Goal: Task Accomplishment & Management: Use online tool/utility

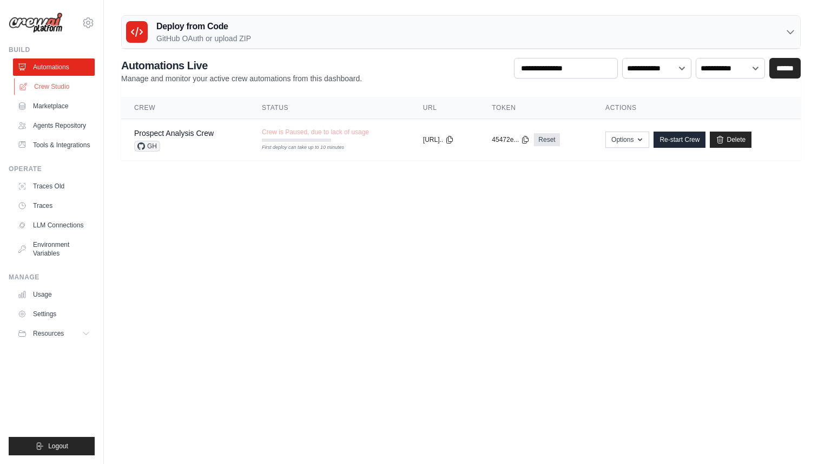
click at [56, 88] on link "Crew Studio" at bounding box center [55, 86] width 82 height 17
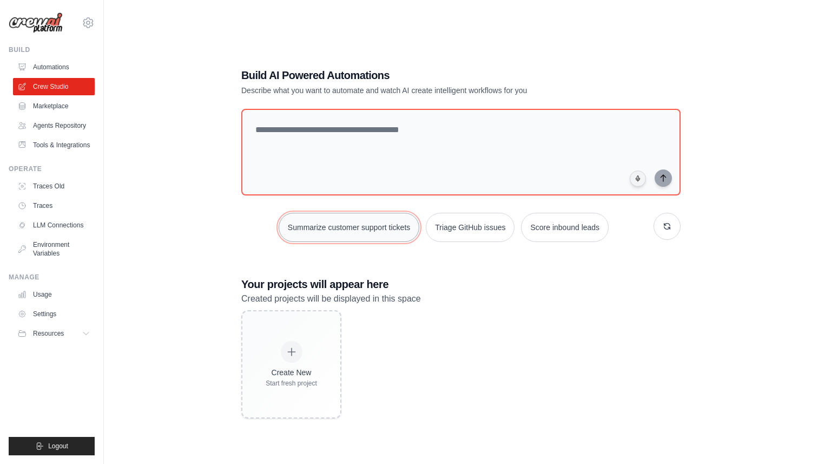
click at [376, 234] on button "Summarize customer support tickets" at bounding box center [349, 227] width 141 height 29
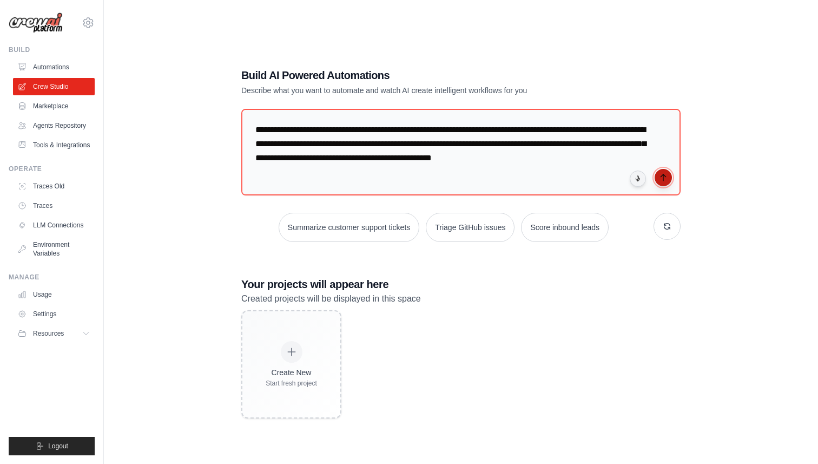
click at [659, 178] on icon "submit" at bounding box center [663, 177] width 9 height 9
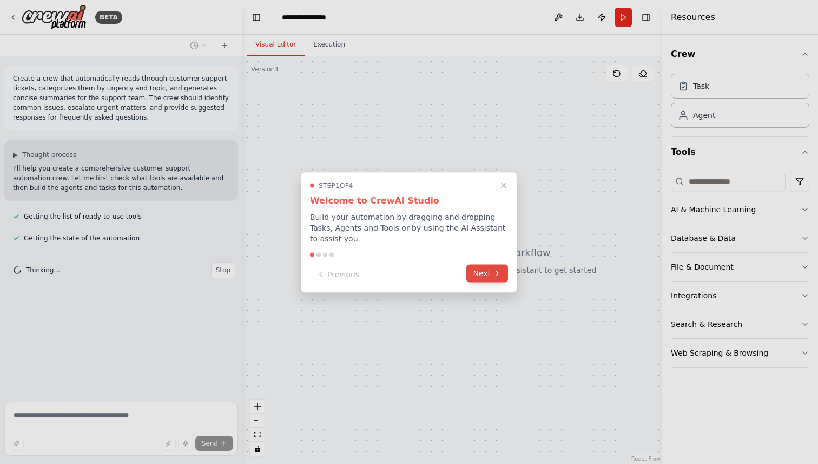
click at [480, 279] on button "Next" at bounding box center [487, 273] width 42 height 18
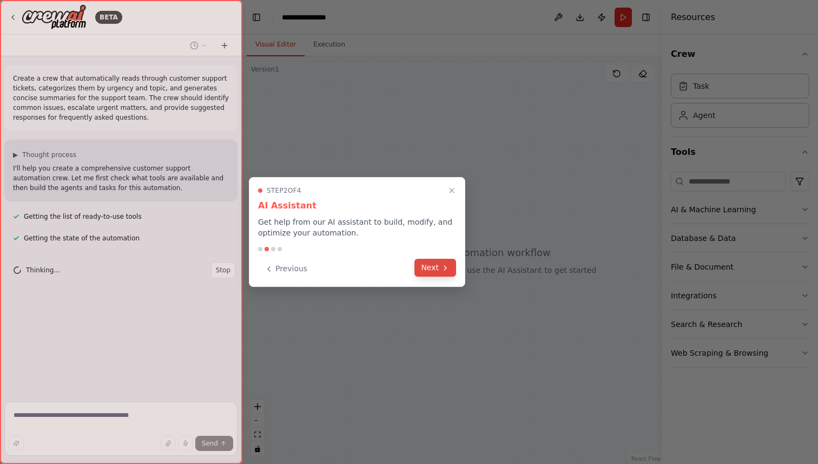
click at [440, 273] on button "Next" at bounding box center [435, 268] width 42 height 18
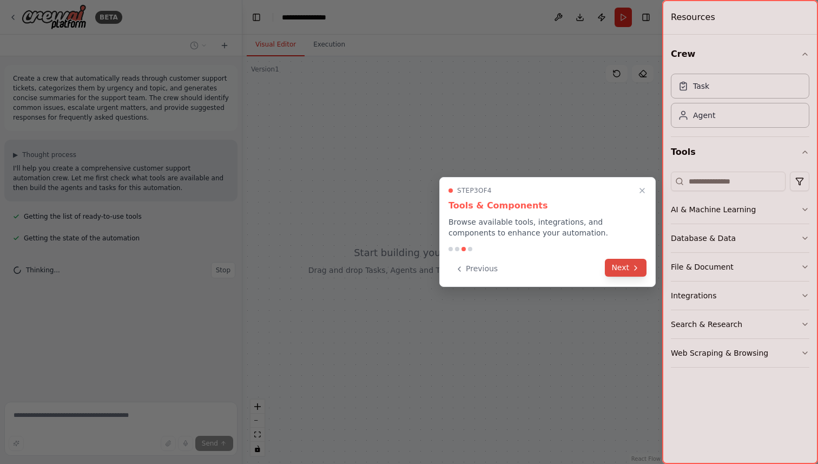
click at [619, 268] on button "Next" at bounding box center [626, 268] width 42 height 18
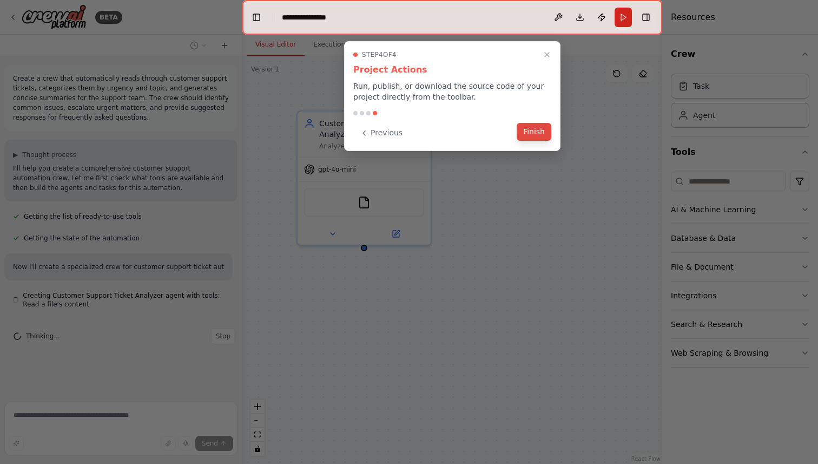
click at [530, 135] on button "Finish" at bounding box center [534, 132] width 35 height 18
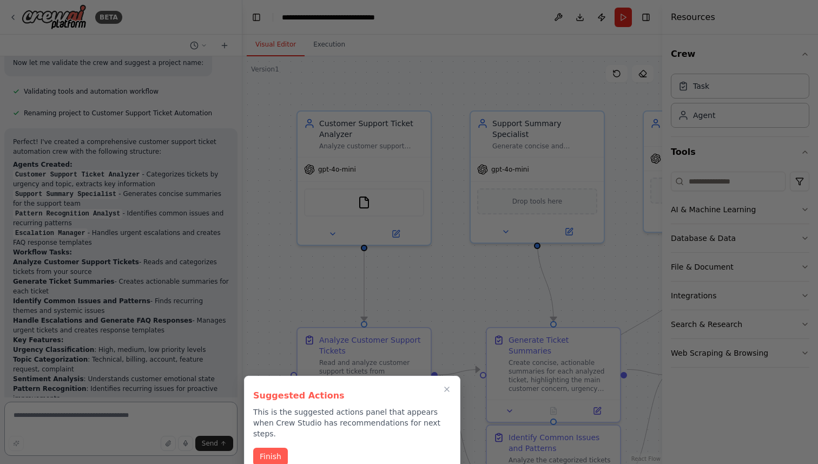
scroll to position [707, 0]
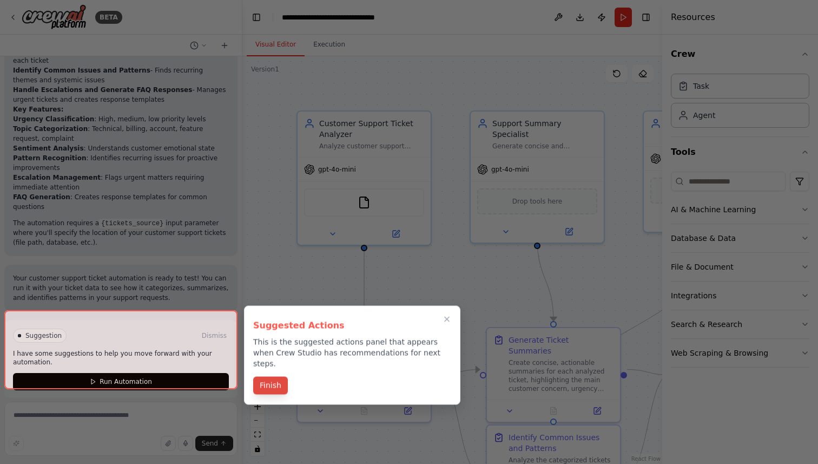
click at [260, 379] on button "Finish" at bounding box center [270, 385] width 35 height 18
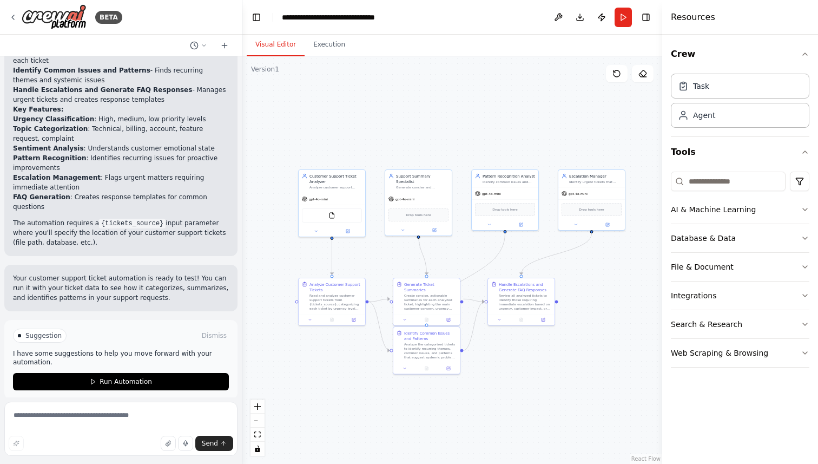
drag, startPoint x: 500, startPoint y: 257, endPoint x: 464, endPoint y: 257, distance: 36.2
click at [464, 257] on div ".deletable-edge-delete-btn { width: 20px; height: 20px; border: 0px solid #ffff…" at bounding box center [452, 259] width 420 height 407
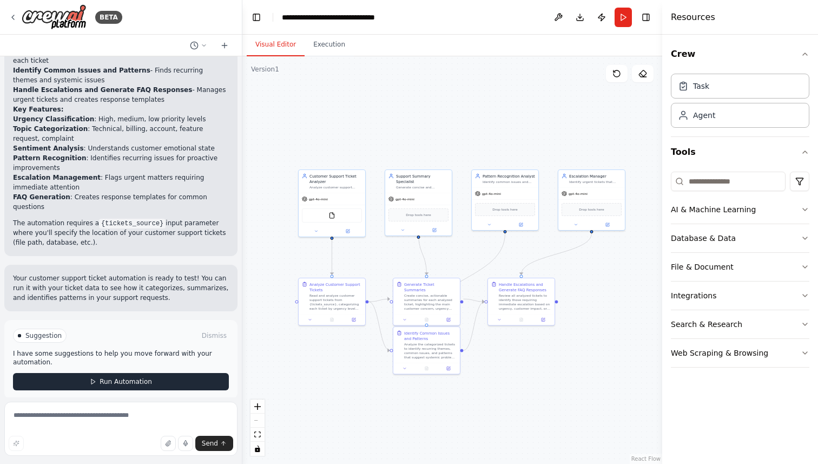
click at [200, 373] on button "Run Automation" at bounding box center [121, 381] width 216 height 17
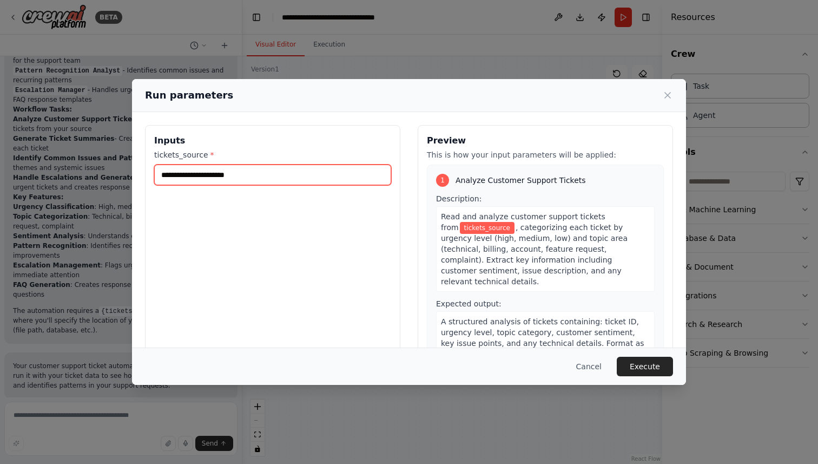
click at [273, 176] on input "tickets_source *" at bounding box center [272, 174] width 237 height 21
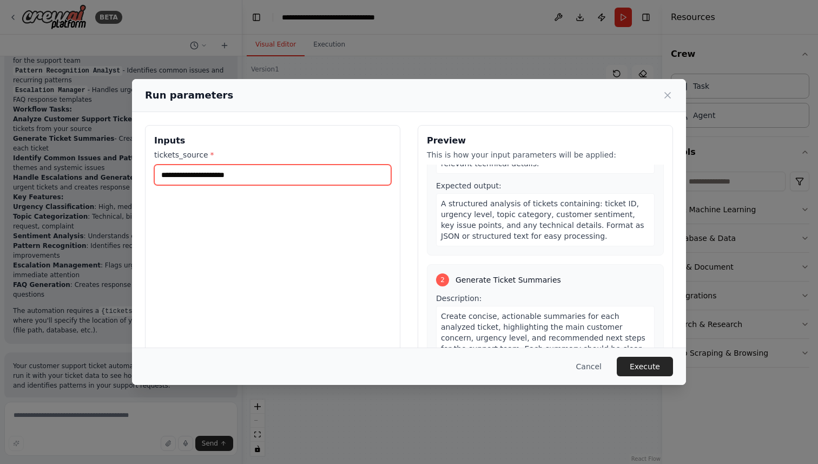
scroll to position [148, 0]
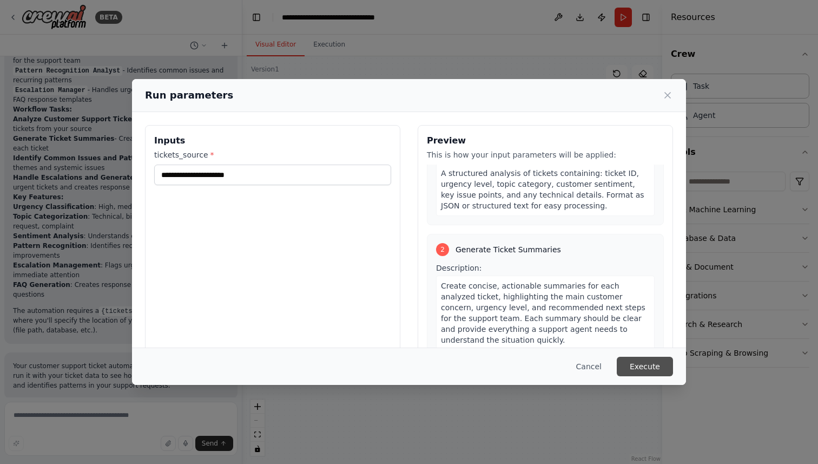
click at [631, 368] on button "Execute" at bounding box center [645, 365] width 56 height 19
click at [595, 365] on button "Cancel" at bounding box center [588, 365] width 43 height 19
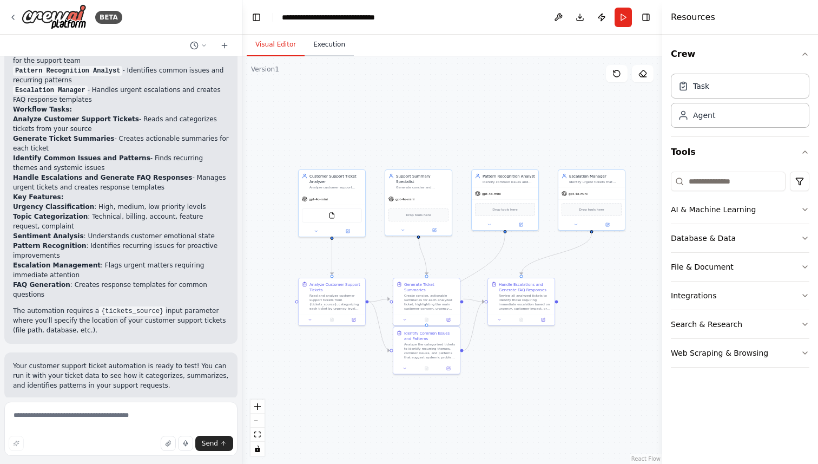
click at [336, 50] on button "Execution" at bounding box center [329, 45] width 49 height 23
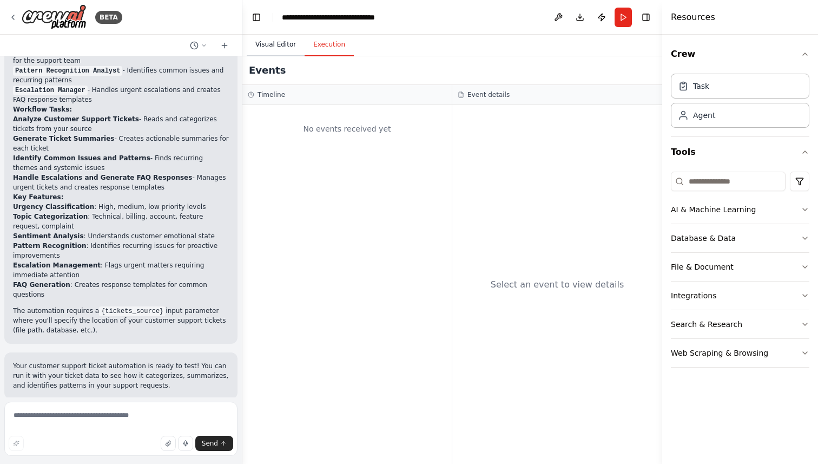
click at [278, 47] on button "Visual Editor" at bounding box center [276, 45] width 58 height 23
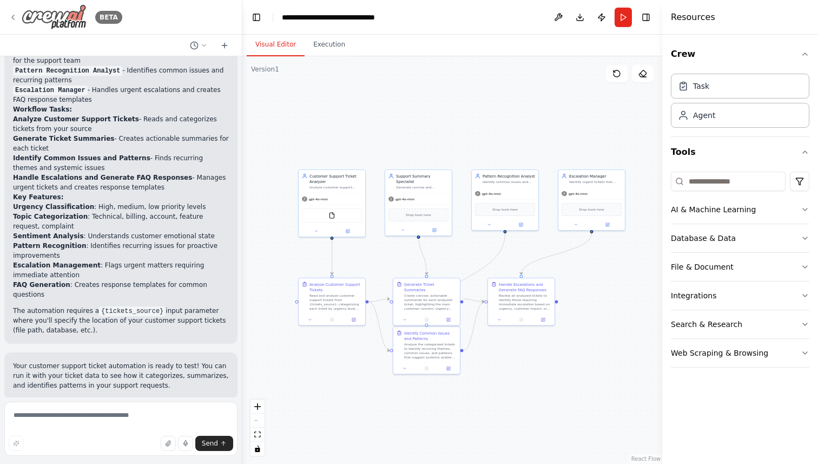
click at [16, 15] on icon at bounding box center [13, 17] width 9 height 9
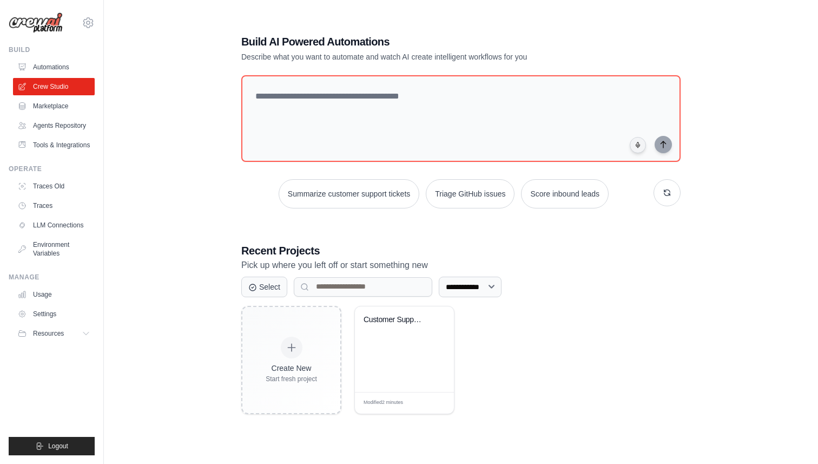
scroll to position [22, 0]
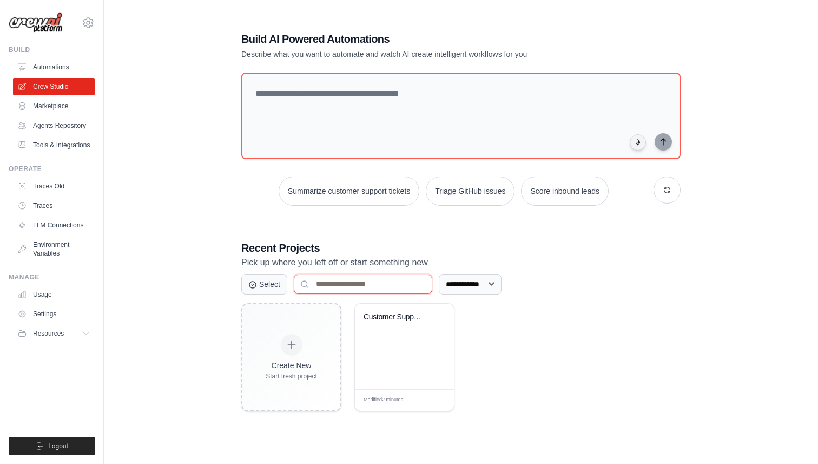
click at [329, 286] on input at bounding box center [363, 283] width 138 height 19
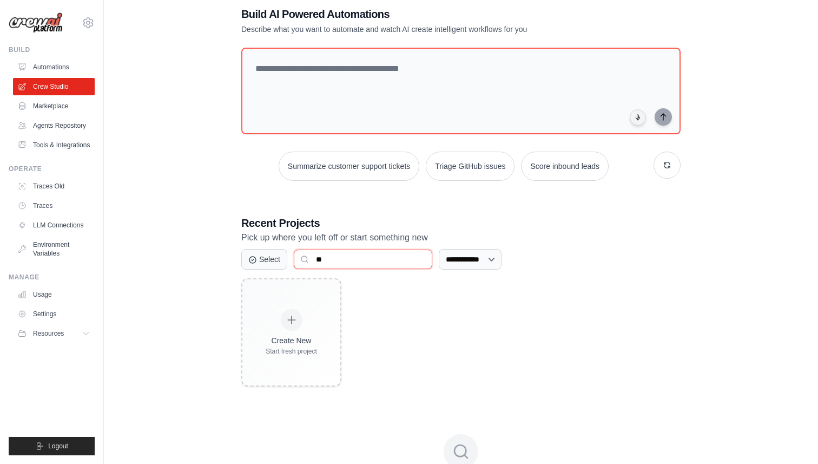
scroll to position [0, 0]
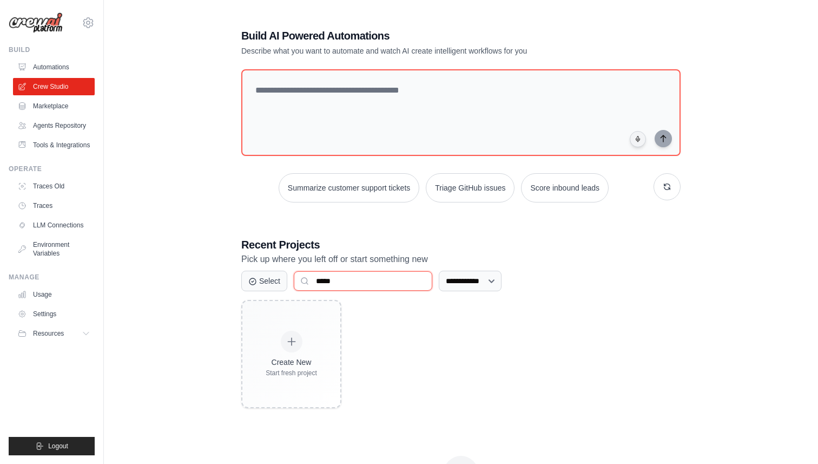
type input "*****"
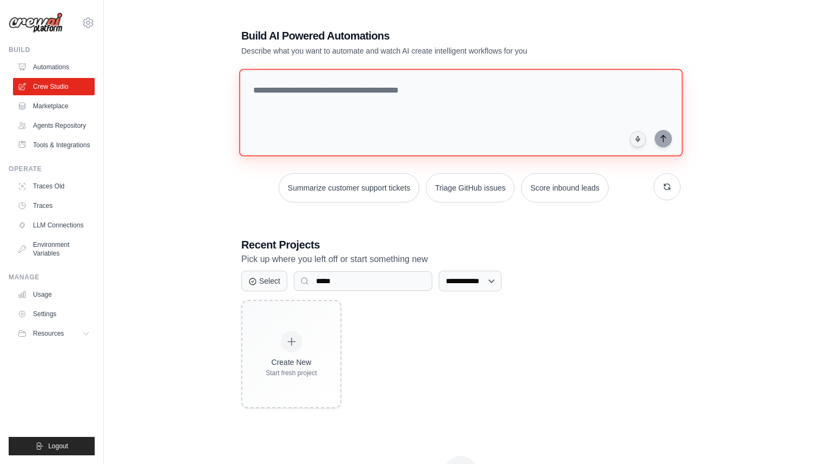
click at [378, 93] on textarea at bounding box center [461, 113] width 444 height 88
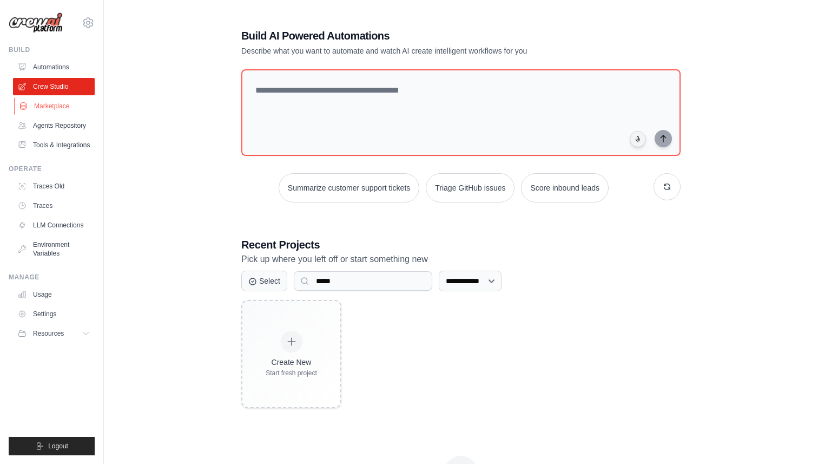
click at [62, 104] on link "Marketplace" at bounding box center [55, 105] width 82 height 17
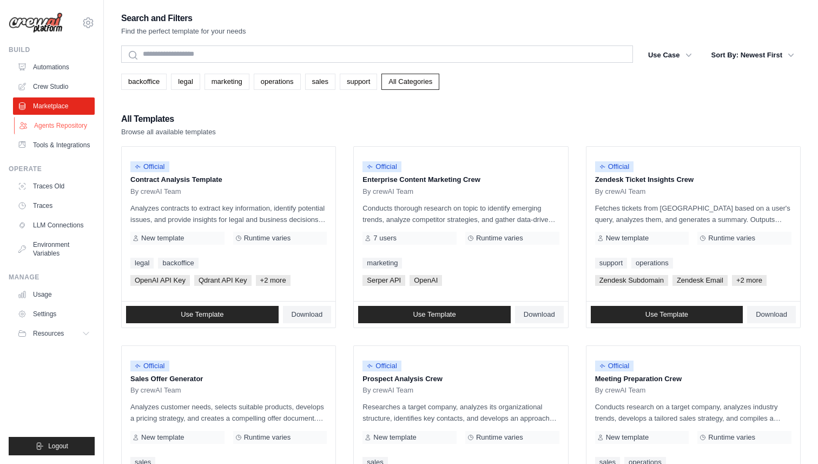
click at [47, 129] on link "Agents Repository" at bounding box center [55, 125] width 82 height 17
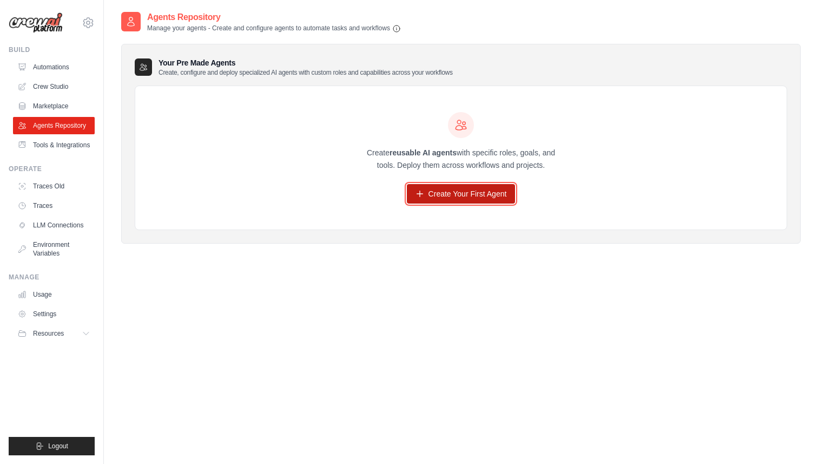
click at [457, 191] on link "Create Your First Agent" at bounding box center [461, 193] width 109 height 19
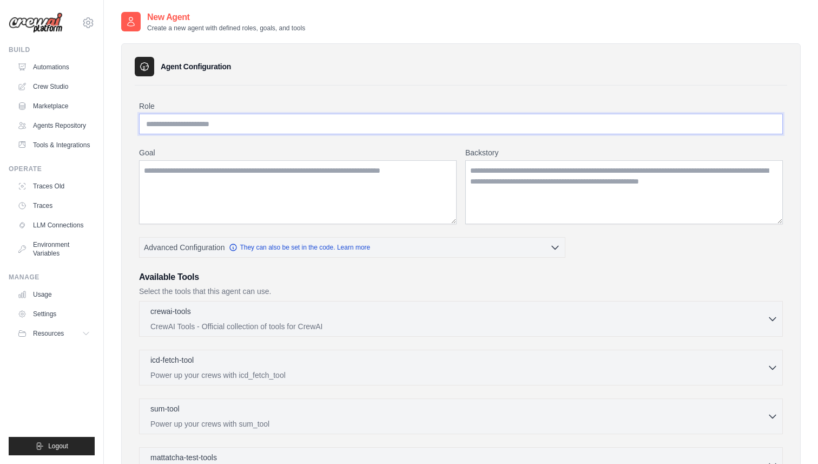
click at [248, 125] on input "Role" at bounding box center [461, 124] width 644 height 21
type input "**********"
click at [313, 168] on textarea "Goal" at bounding box center [298, 192] width 318 height 64
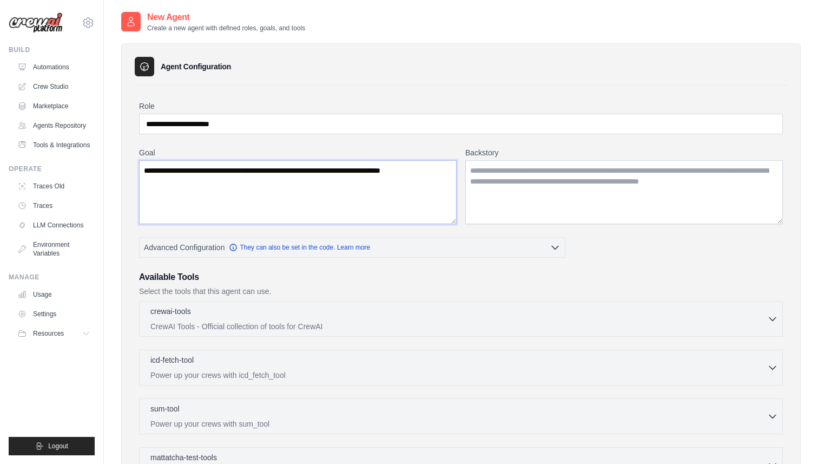
type textarea "**********"
click at [522, 181] on textarea "Backstory" at bounding box center [624, 192] width 318 height 64
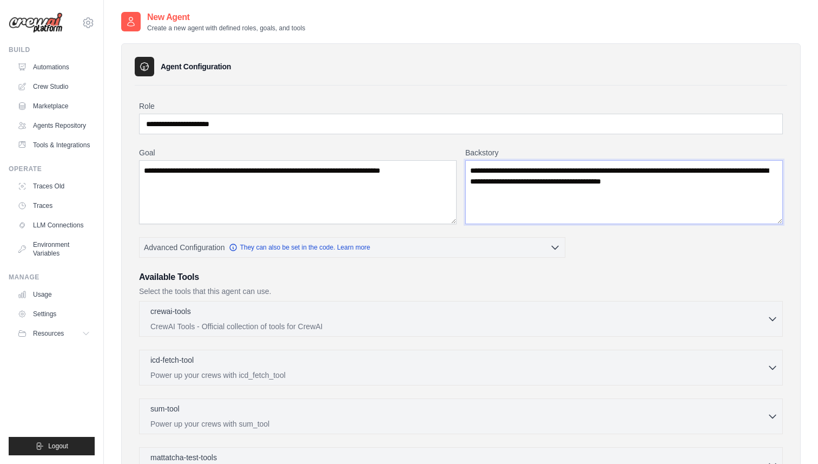
drag, startPoint x: 584, startPoint y: 183, endPoint x: 790, endPoint y: 184, distance: 205.5
click at [790, 184] on div "**********" at bounding box center [460, 338] width 679 height 591
type textarea "**********"
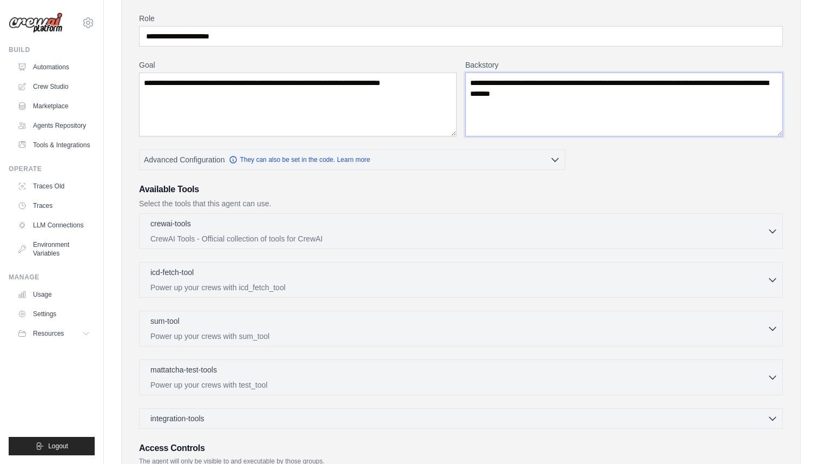
scroll to position [199, 0]
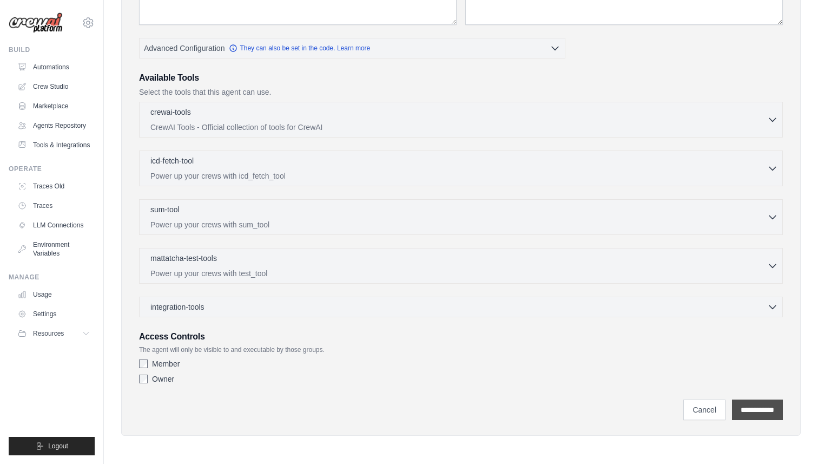
click at [743, 405] on input "**********" at bounding box center [757, 409] width 51 height 21
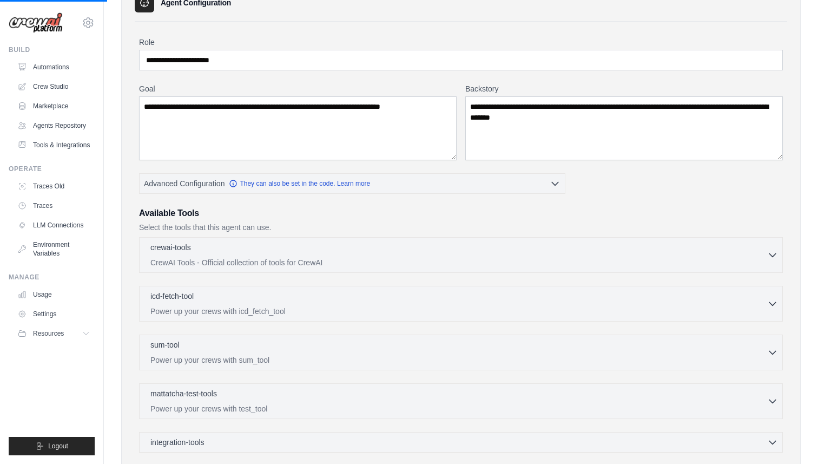
scroll to position [0, 0]
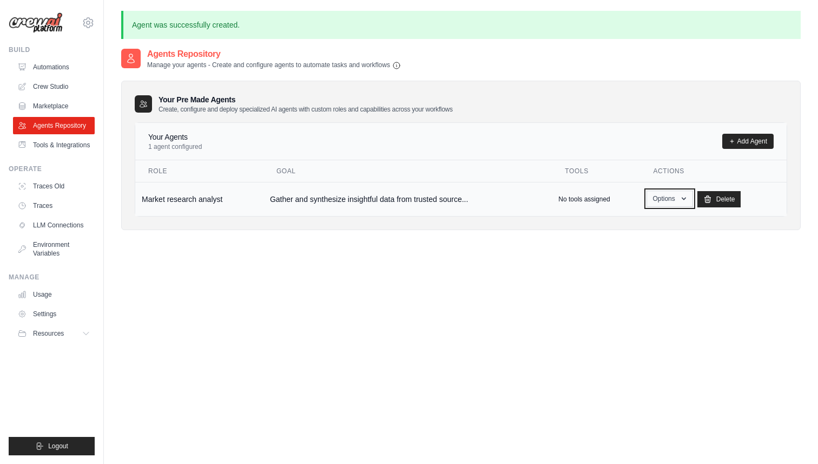
click at [686, 195] on icon "button" at bounding box center [683, 198] width 9 height 9
click at [55, 140] on link "Tools & Integrations" at bounding box center [55, 144] width 82 height 17
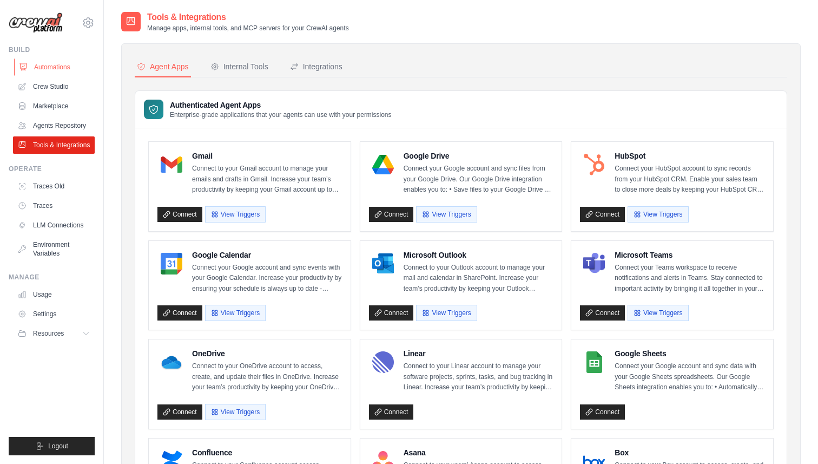
click at [52, 64] on link "Automations" at bounding box center [55, 66] width 82 height 17
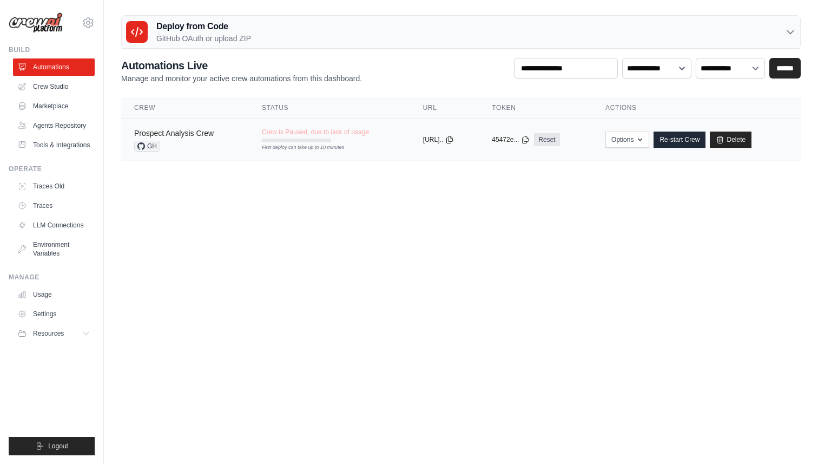
click at [193, 132] on link "Prospect Analysis Crew" at bounding box center [174, 133] width 80 height 9
click at [62, 88] on link "Crew Studio" at bounding box center [55, 86] width 82 height 17
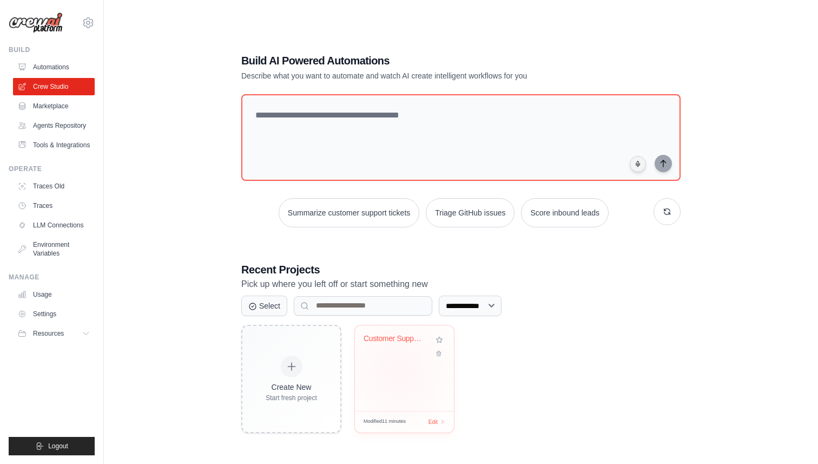
click at [399, 369] on div "Customer Support Ticket Automation" at bounding box center [404, 367] width 99 height 85
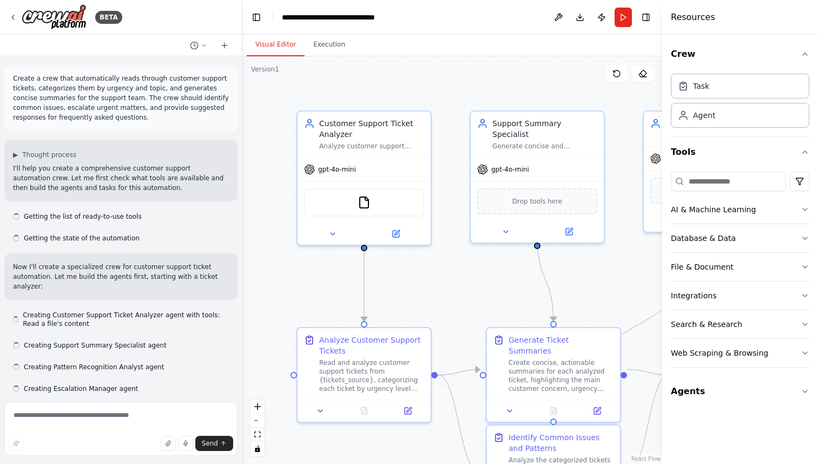
scroll to position [619, 0]
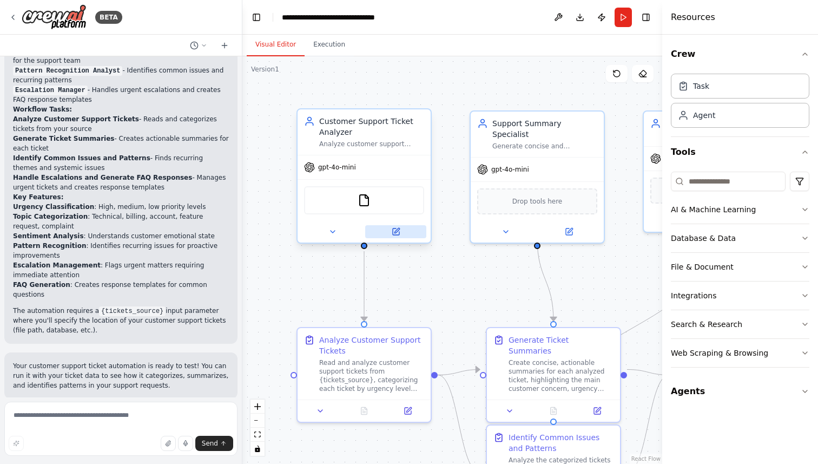
click at [371, 234] on button at bounding box center [395, 231] width 61 height 13
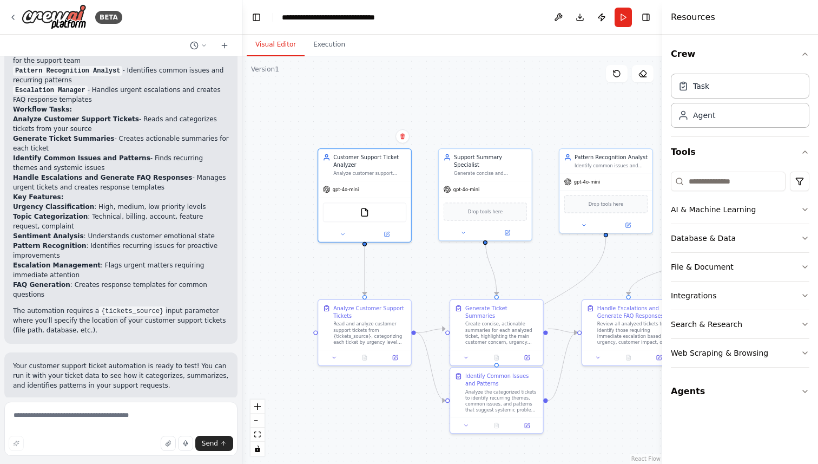
drag, startPoint x: 494, startPoint y: 263, endPoint x: 424, endPoint y: 235, distance: 76.0
click at [424, 235] on div ".deletable-edge-delete-btn { width: 20px; height: 20px; border: 0px solid #ffff…" at bounding box center [452, 259] width 420 height 407
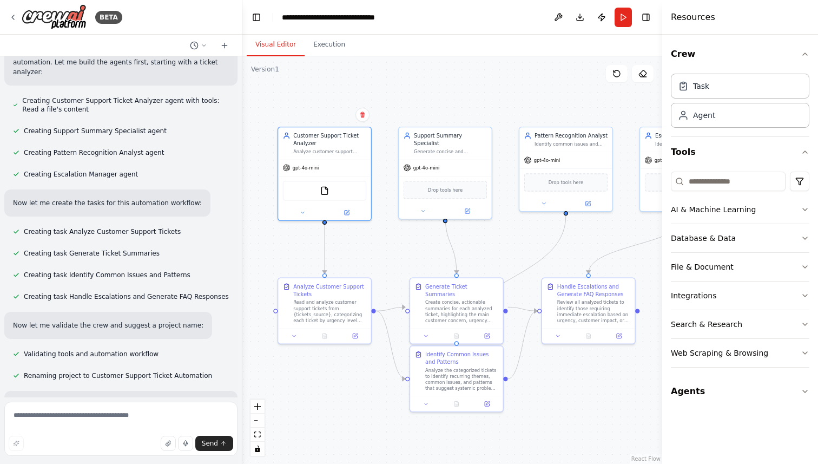
scroll to position [211, 0]
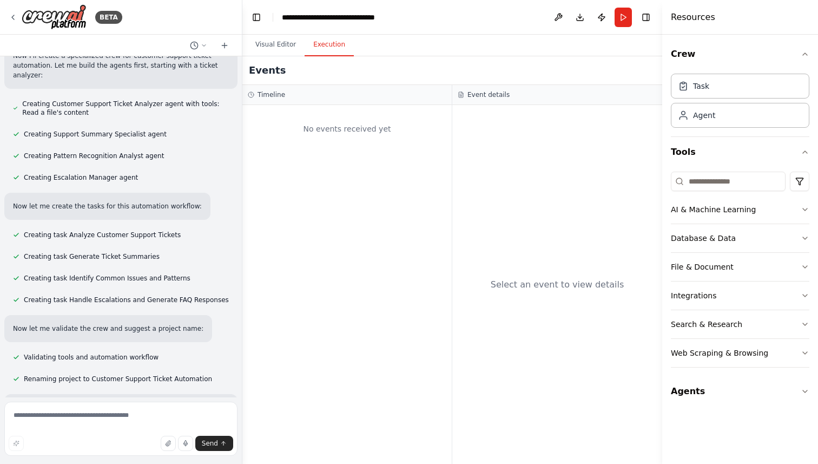
click at [325, 52] on button "Execution" at bounding box center [329, 45] width 49 height 23
click at [618, 16] on button "Run" at bounding box center [622, 17] width 17 height 19
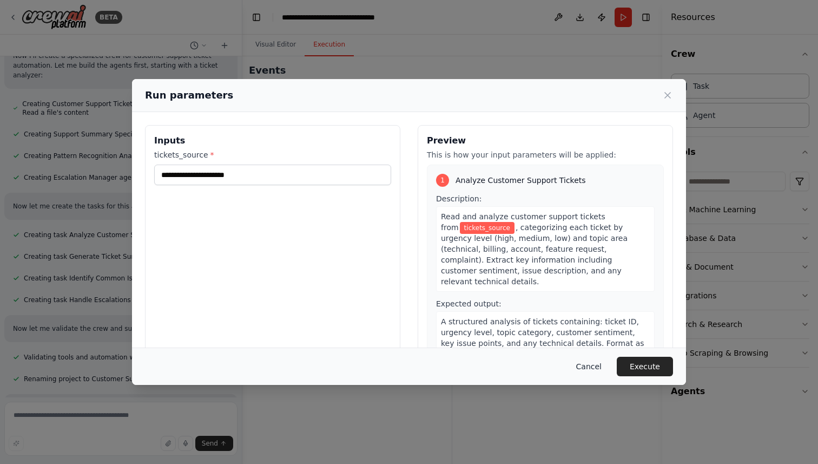
click at [585, 362] on button "Cancel" at bounding box center [588, 365] width 43 height 19
